Goal: Task Accomplishment & Management: Manage account settings

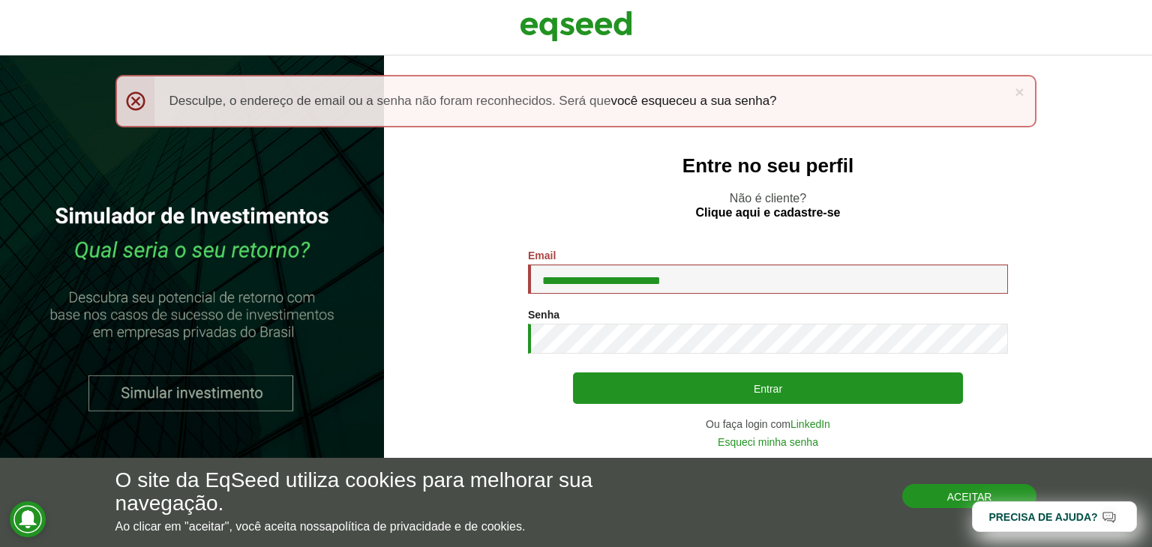
click at [963, 494] on button "Aceitar" at bounding box center [969, 496] width 135 height 24
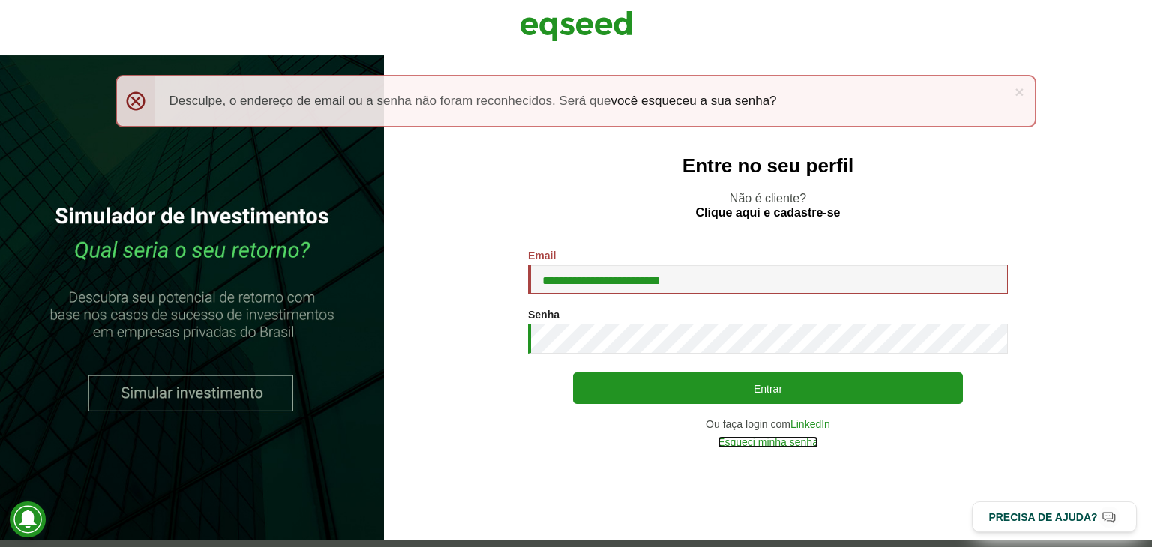
click at [805, 437] on link "Esqueci minha senha" at bounding box center [767, 442] width 100 height 10
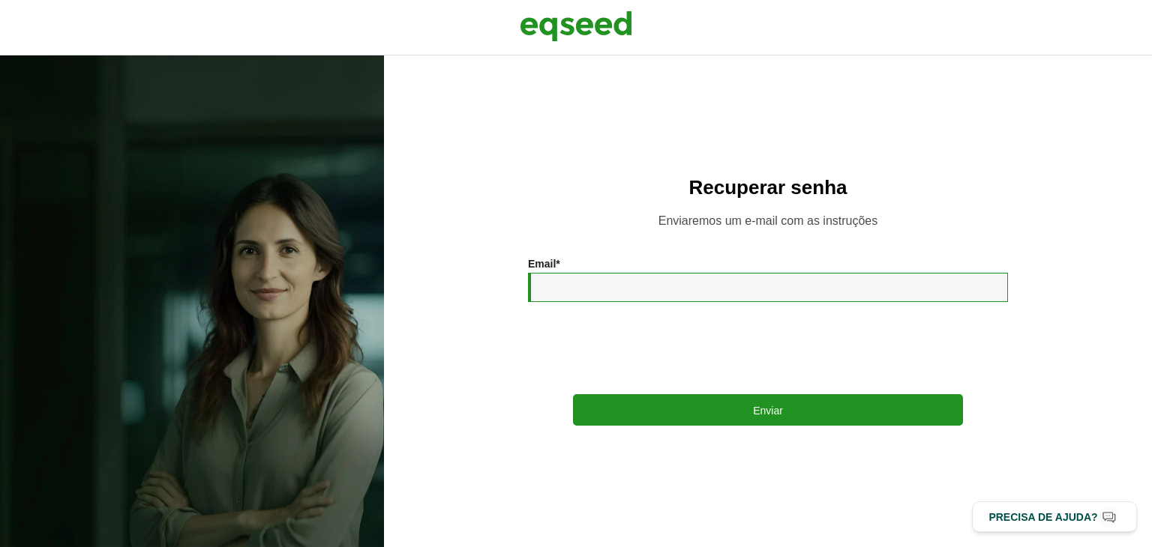
drag, startPoint x: 0, startPoint y: 0, endPoint x: 646, endPoint y: 292, distance: 709.0
click at [646, 292] on input "Email *" at bounding box center [768, 287] width 480 height 29
type input "**********"
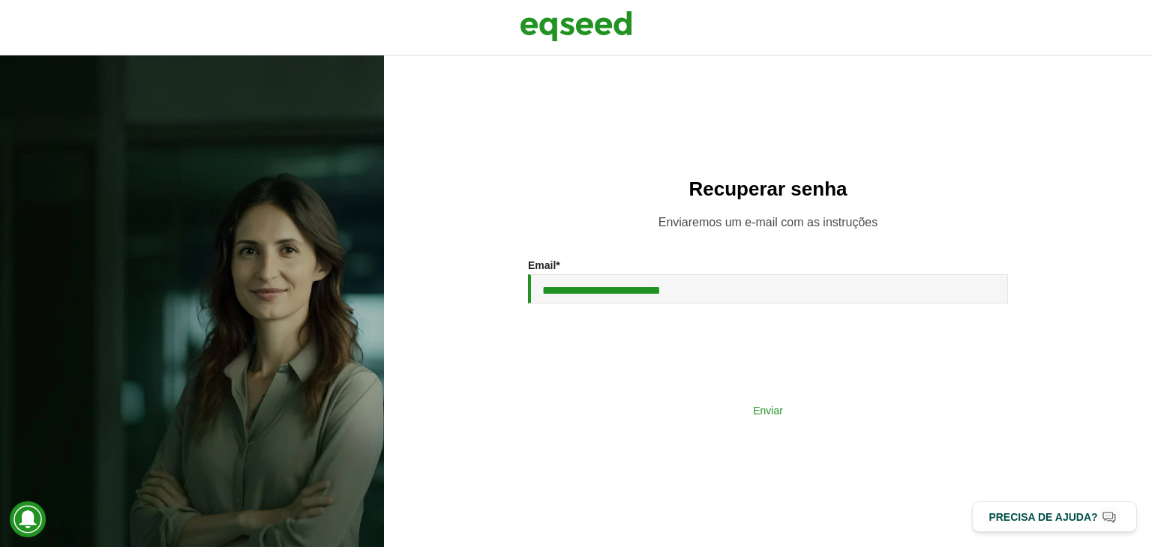
click at [721, 406] on button "Enviar" at bounding box center [768, 410] width 390 height 28
